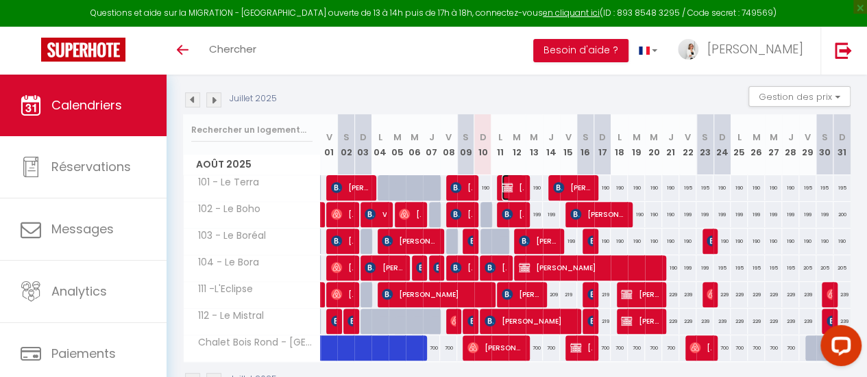
click at [510, 189] on span "[PERSON_NAME]" at bounding box center [512, 188] width 22 height 26
select select "OK"
select select "KO"
select select "0"
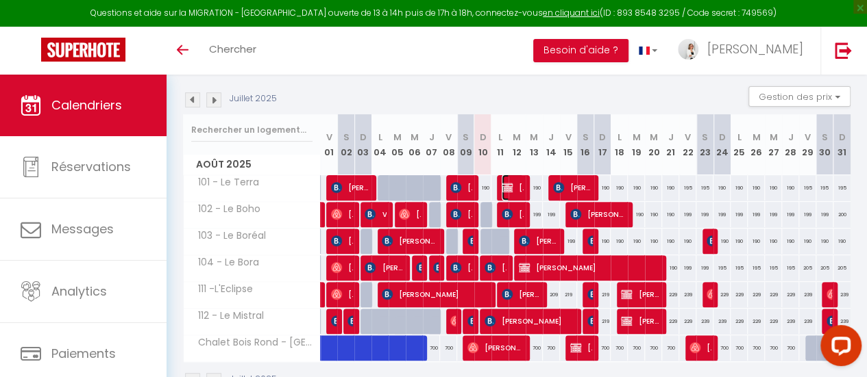
select select "1"
select select
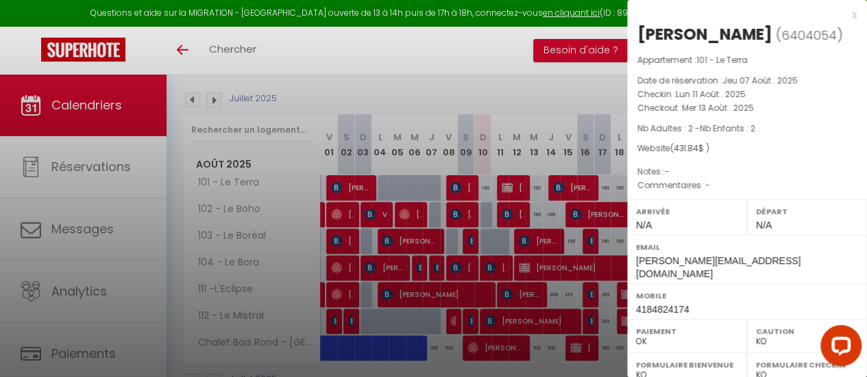
click at [840, 15] on div "x" at bounding box center [741, 15] width 229 height 16
